Goal: Transaction & Acquisition: Purchase product/service

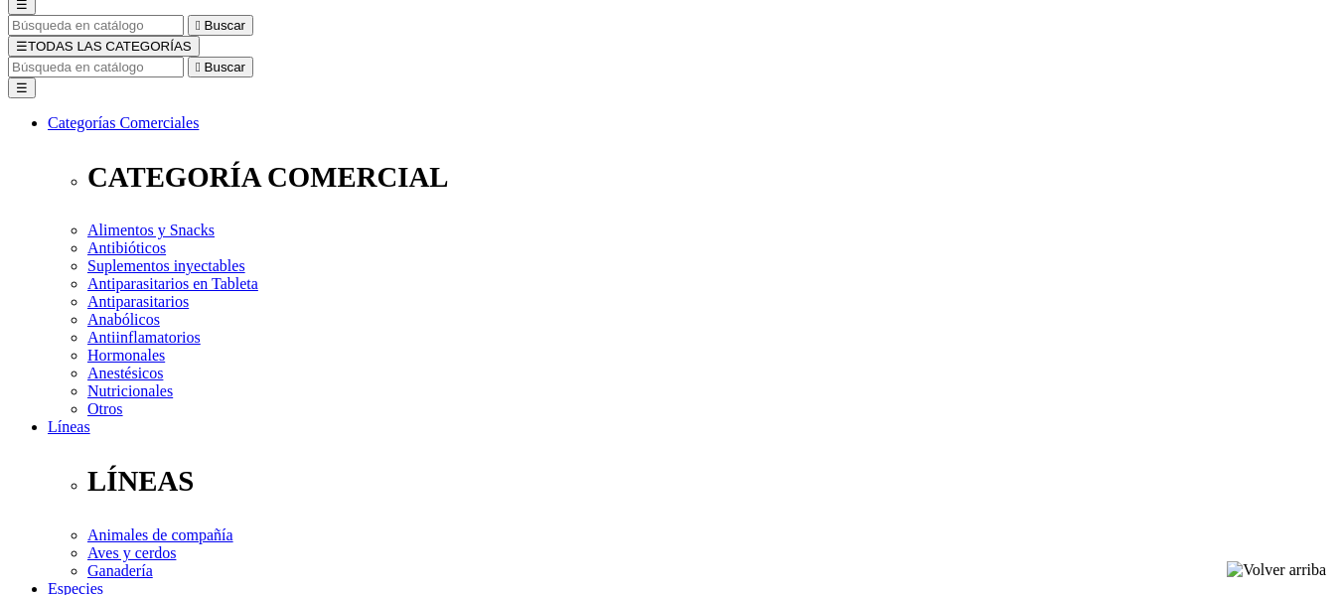
scroll to position [199, 0]
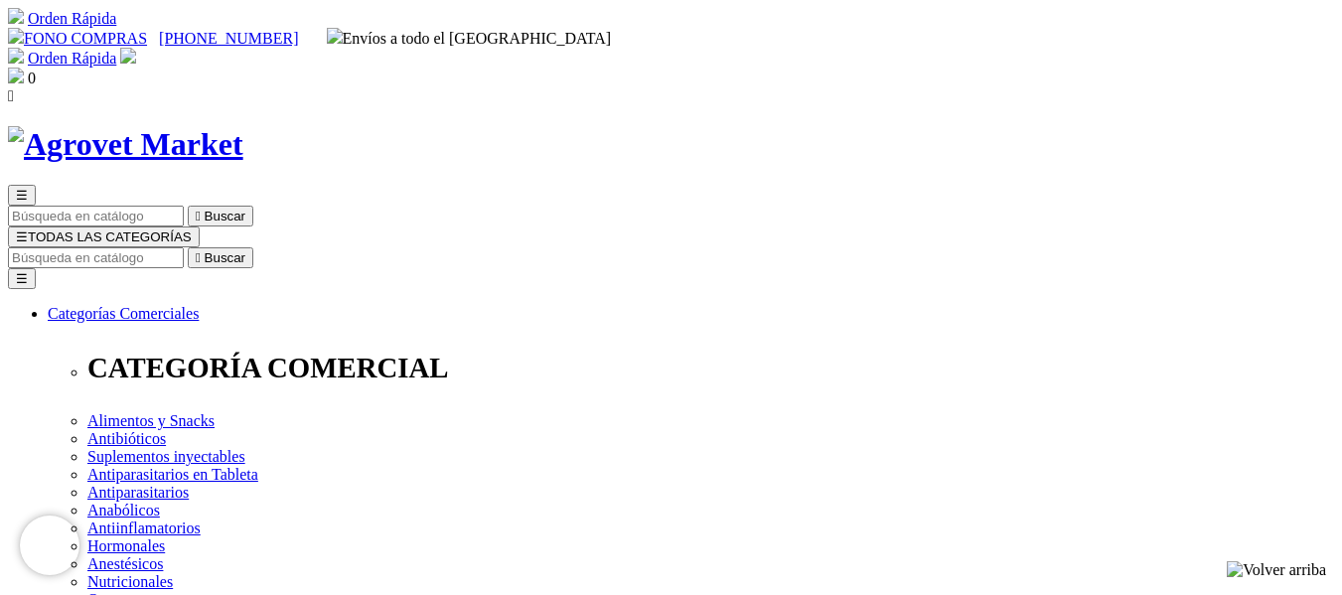
click at [184, 247] on input "Buscar" at bounding box center [96, 257] width 176 height 21
type input "FIPRONIL"
click at [188, 247] on button " Buscar" at bounding box center [221, 257] width 66 height 21
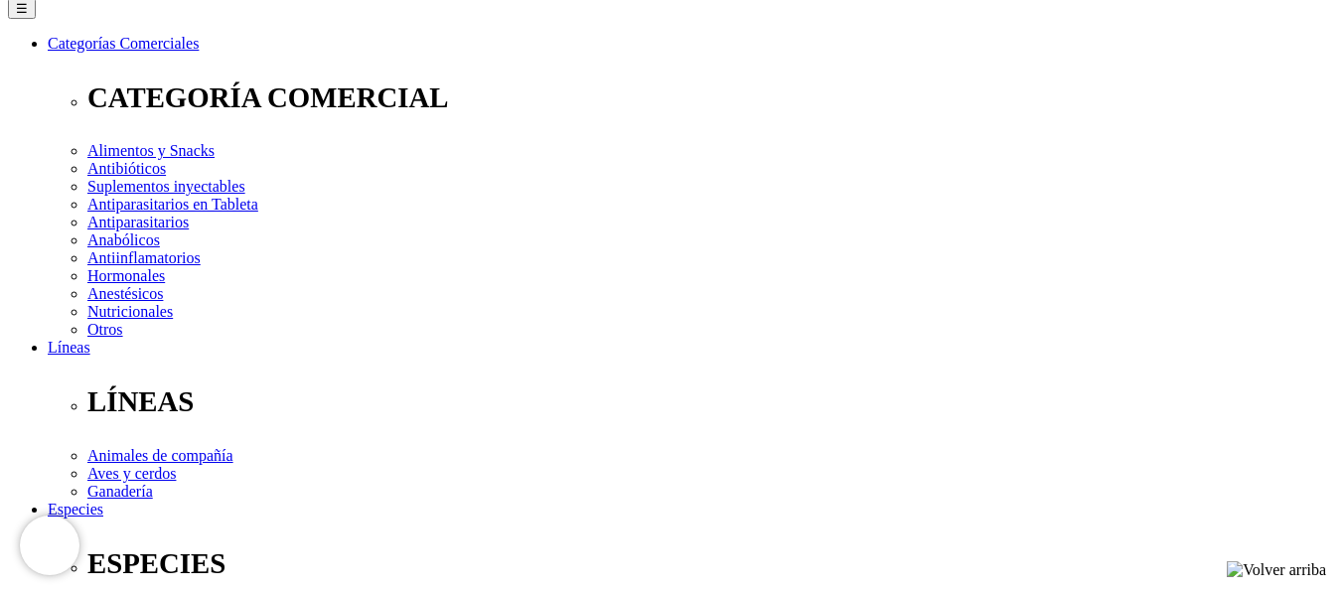
scroll to position [397, 0]
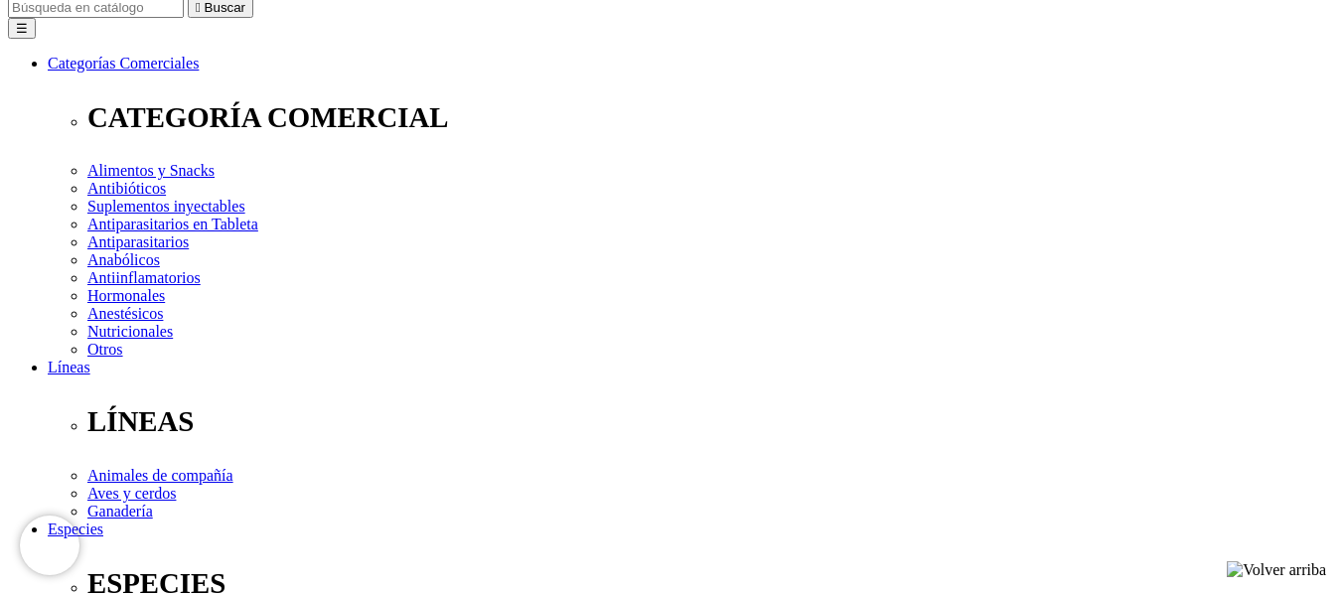
scroll to position [298, 0]
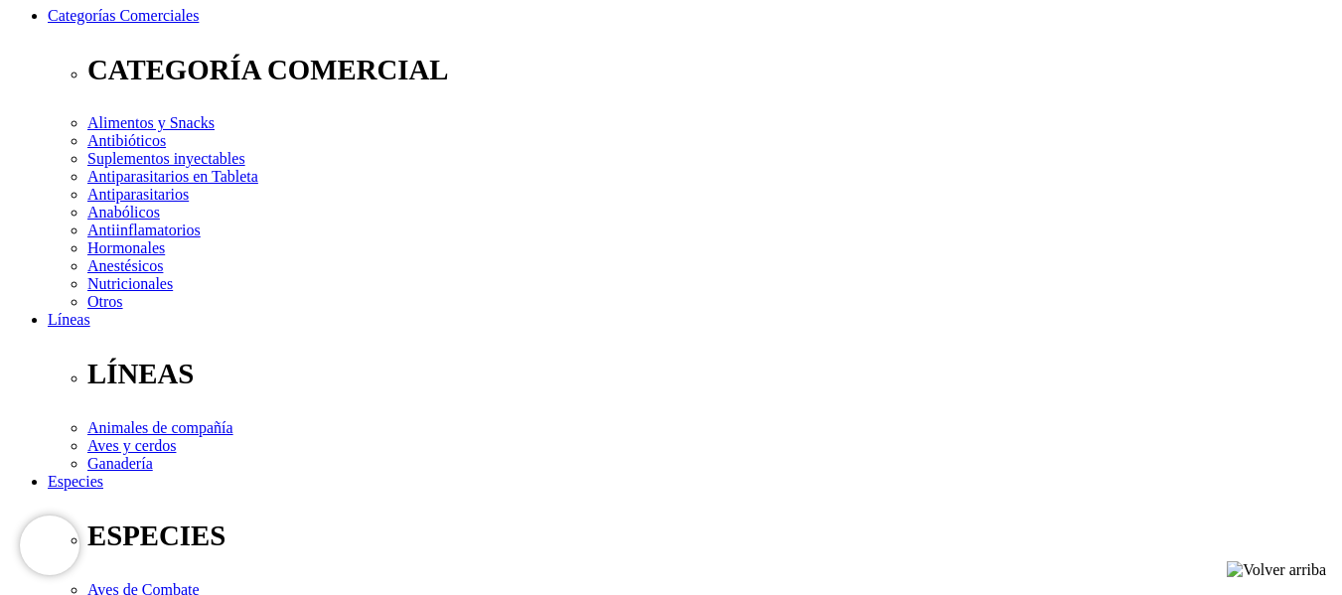
select select "58"
select select "59"
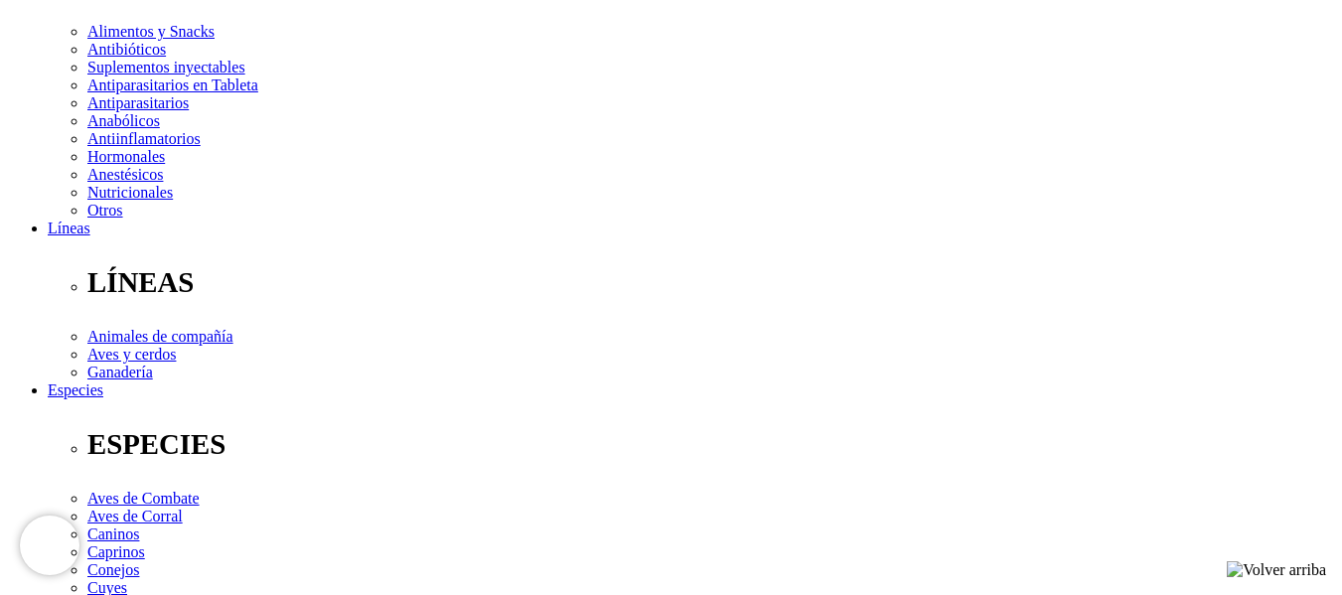
scroll to position [397, 0]
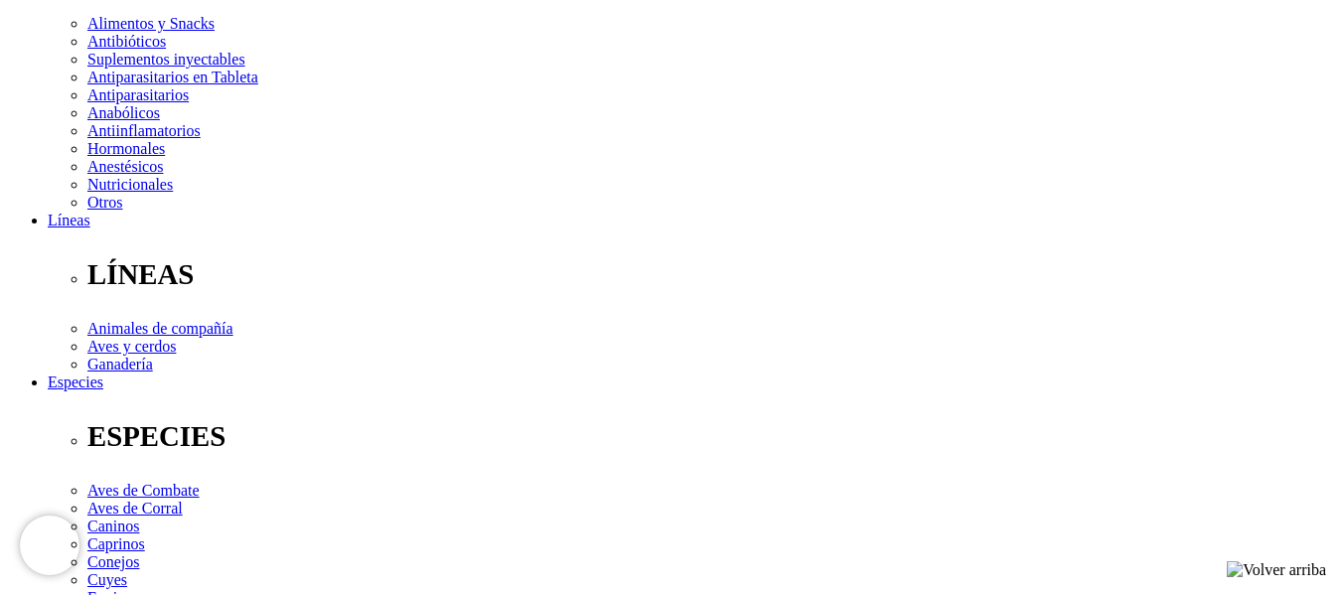
select select "58"
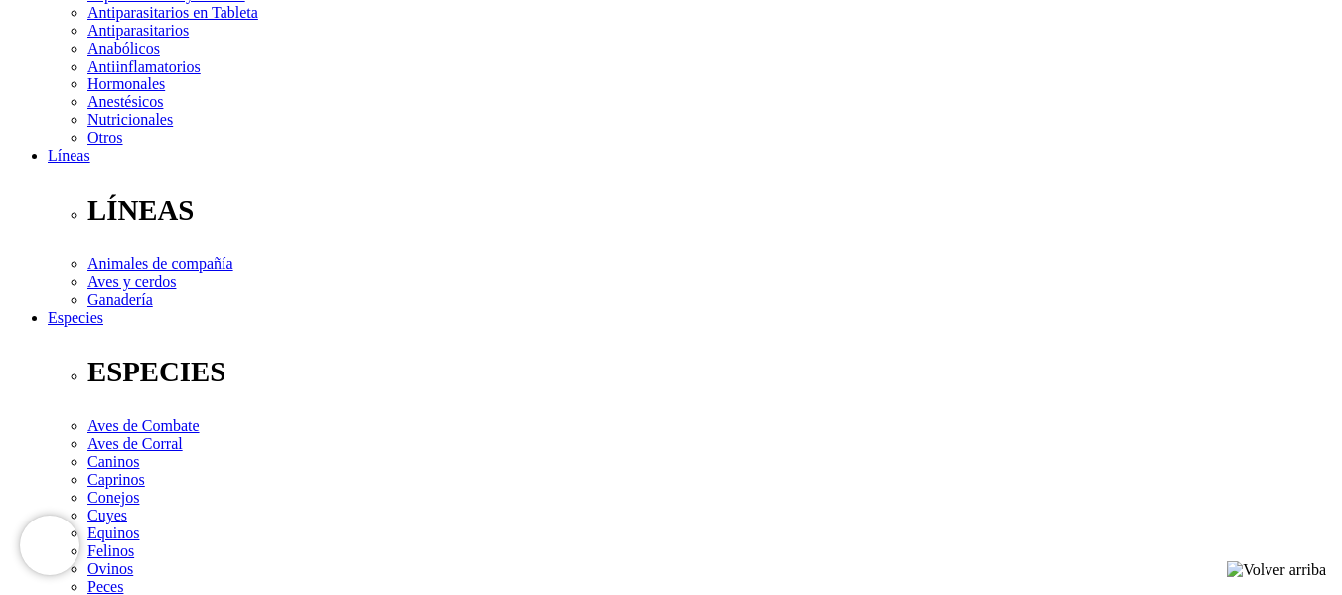
scroll to position [497, 0]
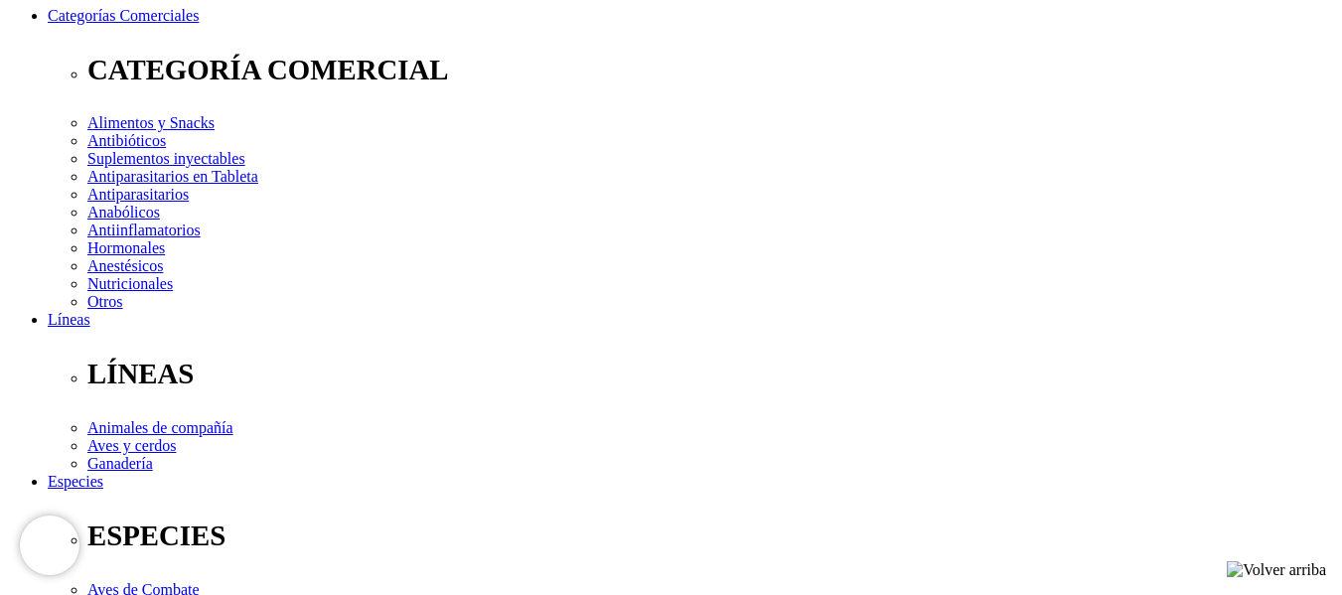
scroll to position [0, 0]
